Goal: Task Accomplishment & Management: Manage account settings

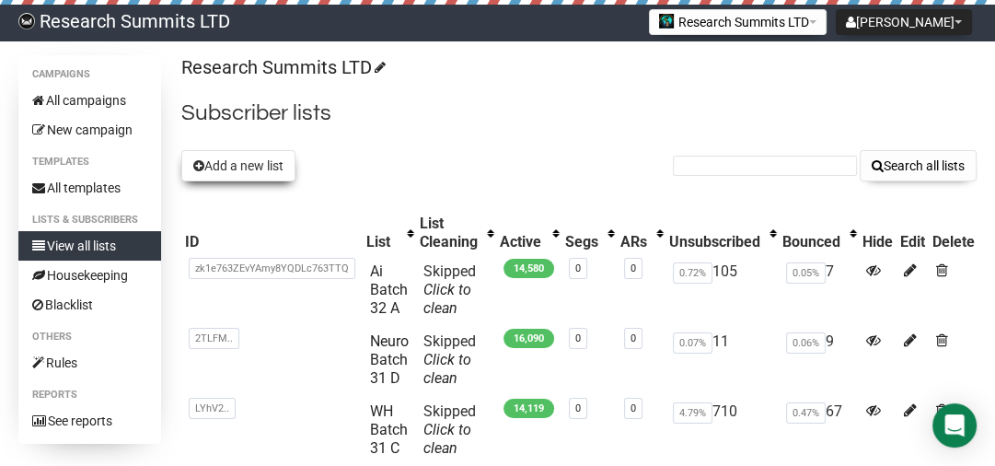
click at [255, 173] on button "Add a new list" at bounding box center [238, 165] width 114 height 31
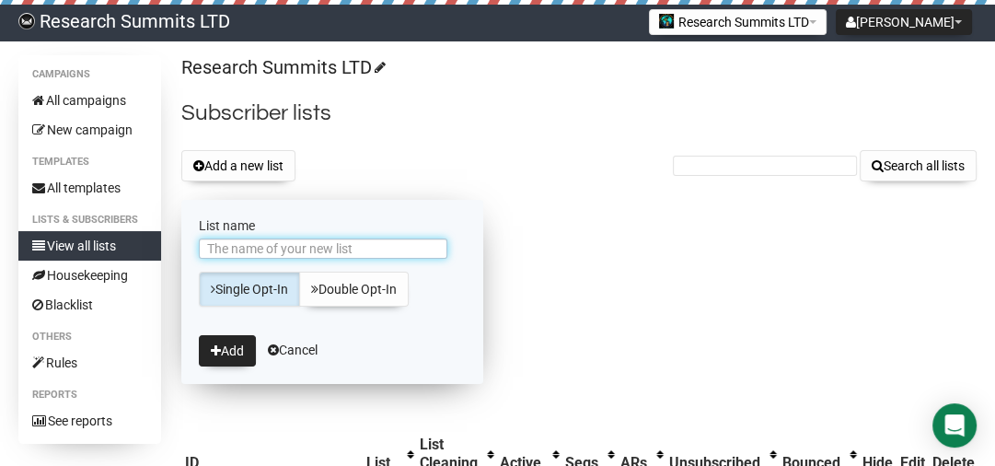
click at [290, 253] on input "List name" at bounding box center [323, 248] width 249 height 20
type input "Ai Batch 32 B"
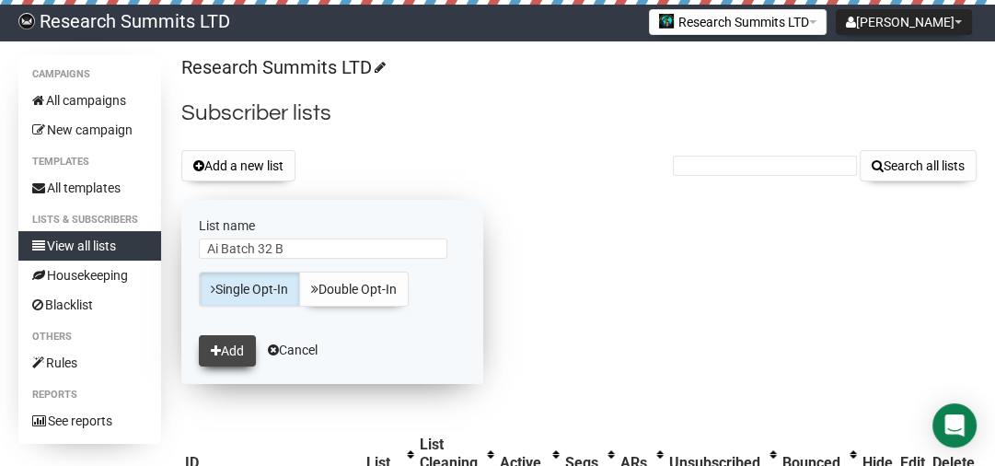
click at [237, 346] on button "Add" at bounding box center [227, 350] width 57 height 31
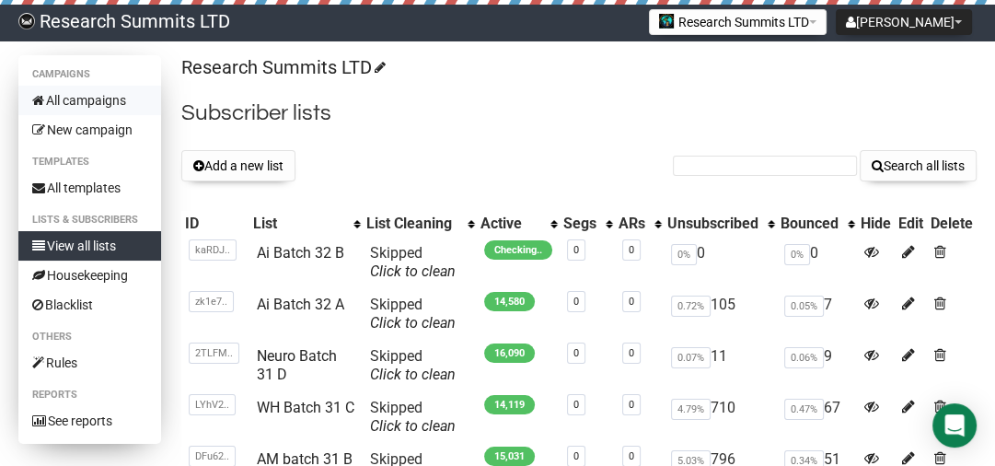
click at [88, 101] on link "All campaigns" at bounding box center [89, 100] width 143 height 29
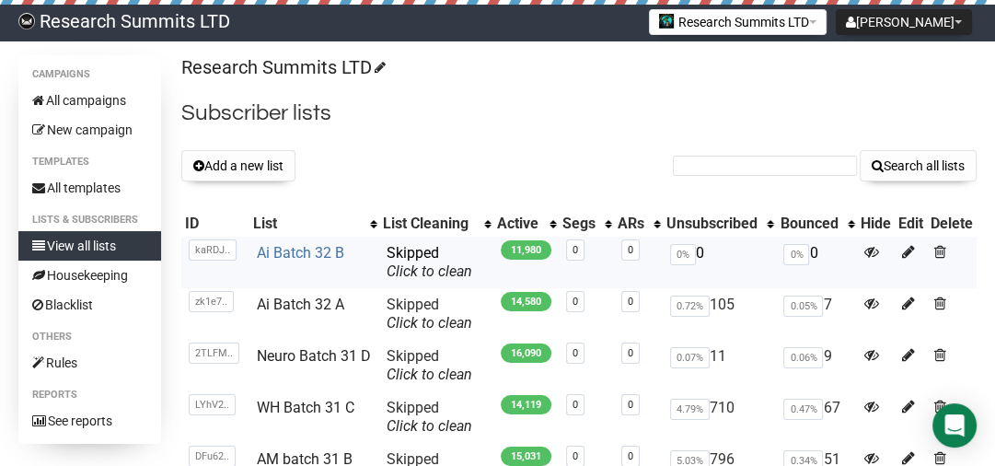
click at [310, 256] on link "Ai Batch 32 B" at bounding box center [300, 252] width 87 height 17
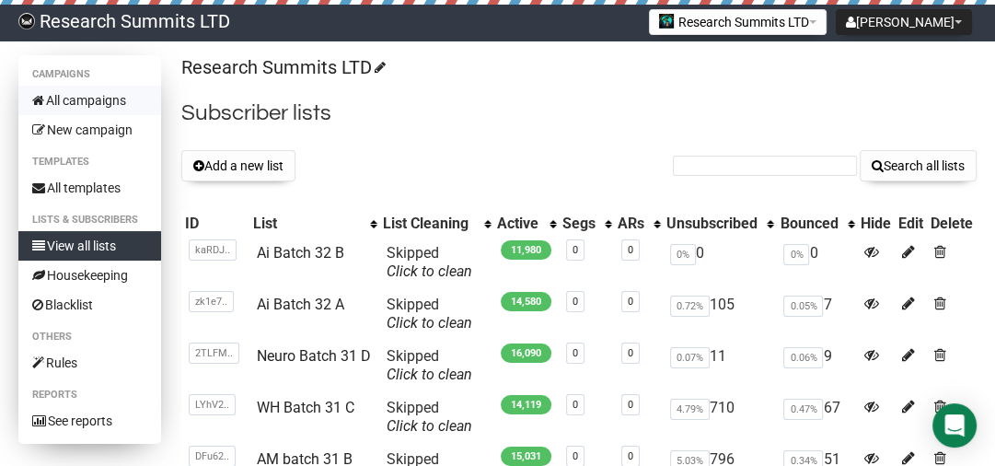
click at [88, 99] on link "All campaigns" at bounding box center [89, 100] width 143 height 29
